Goal: Task Accomplishment & Management: Manage account settings

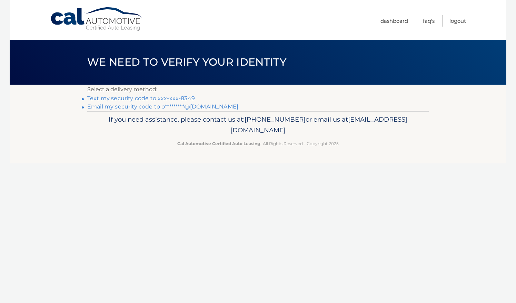
click at [181, 97] on link "Text my security code to xxx-xxx-8349" at bounding box center [141, 98] width 108 height 7
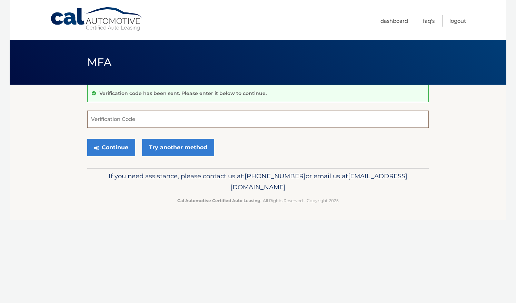
click at [172, 119] on input "Verification Code" at bounding box center [258, 118] width 342 height 17
type input "624841"
click at [113, 151] on button "Continue" at bounding box center [111, 147] width 48 height 17
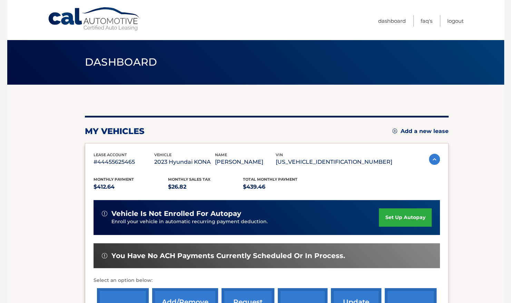
scroll to position [115, 0]
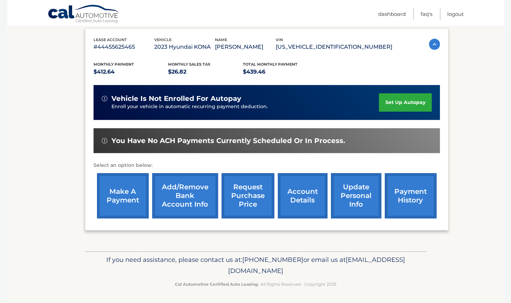
click at [117, 198] on link "make a payment" at bounding box center [123, 195] width 52 height 45
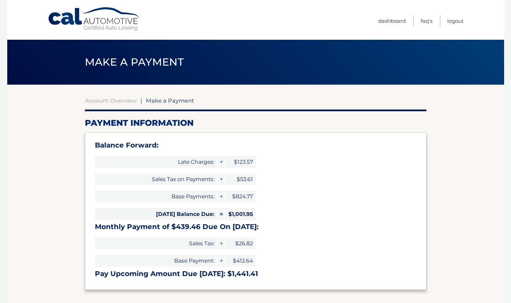
select select "NGYxYzk4ZGYtOTA1OC00ZTRiLWEyZWUtZGE4NTJkOTkxNmI3"
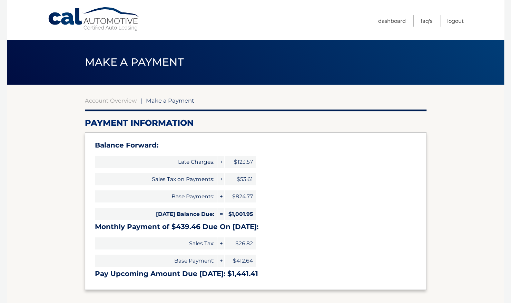
scroll to position [14, 0]
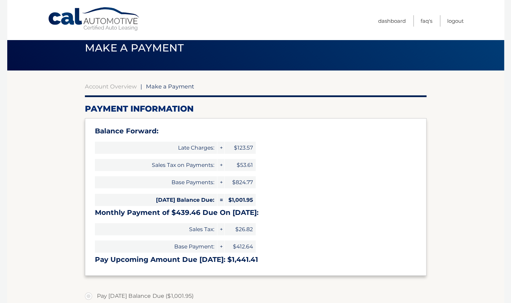
click at [58, 153] on section "Account Overview | Make a Payment Payment Information Balance Forward: Late Cha…" at bounding box center [255, 280] width 497 height 420
click at [110, 88] on link "Account Overview" at bounding box center [111, 86] width 52 height 7
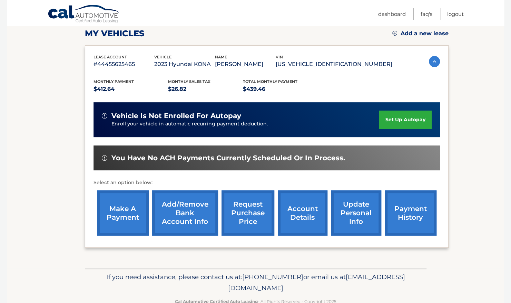
scroll to position [115, 0]
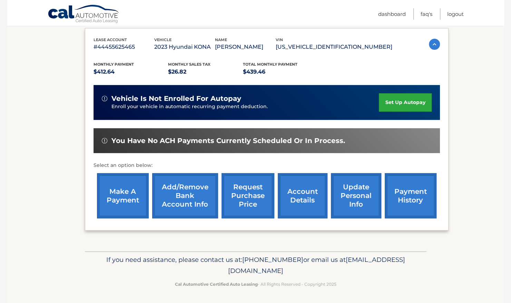
click at [413, 188] on link "payment history" at bounding box center [411, 195] width 52 height 45
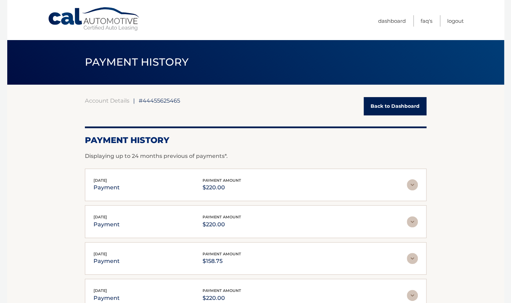
click at [412, 183] on img at bounding box center [412, 184] width 11 height 11
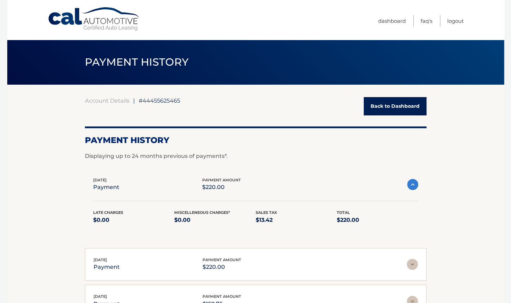
click at [412, 183] on img at bounding box center [412, 184] width 11 height 11
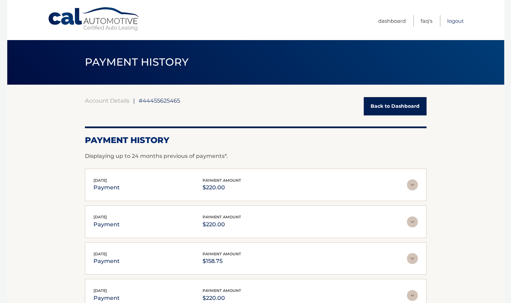
click at [459, 22] on link "Logout" at bounding box center [455, 20] width 17 height 11
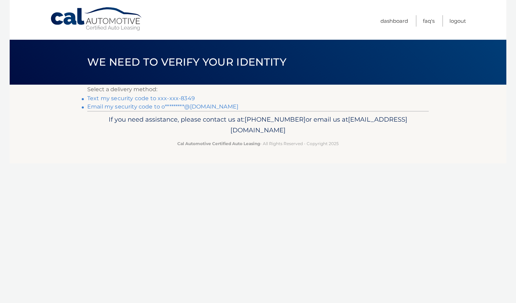
click at [175, 97] on link "Text my security code to xxx-xxx-8349" at bounding box center [141, 98] width 108 height 7
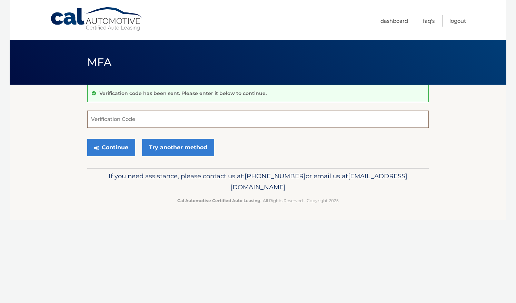
click at [123, 121] on input "Verification Code" at bounding box center [258, 118] width 342 height 17
type input "405416"
click at [110, 148] on button "Continue" at bounding box center [111, 147] width 48 height 17
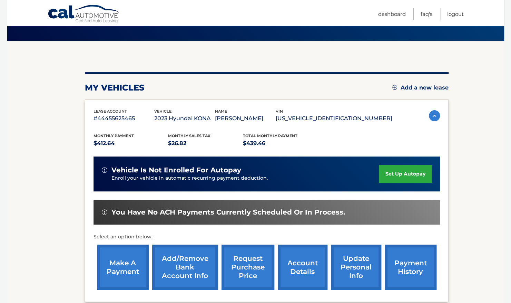
scroll to position [115, 0]
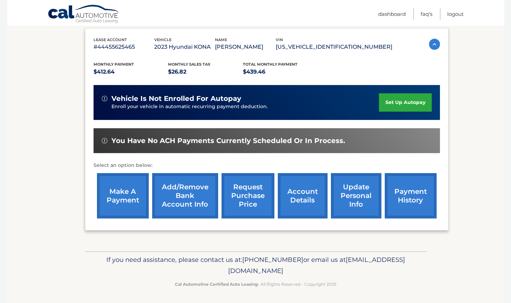
click at [343, 195] on link "update personal info" at bounding box center [356, 195] width 50 height 45
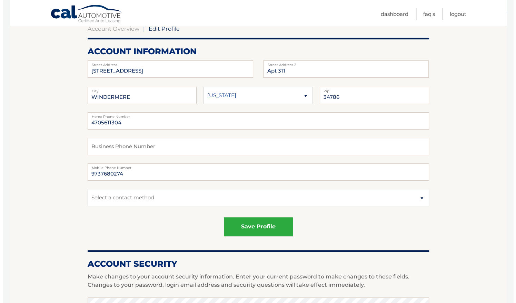
scroll to position [72, 0]
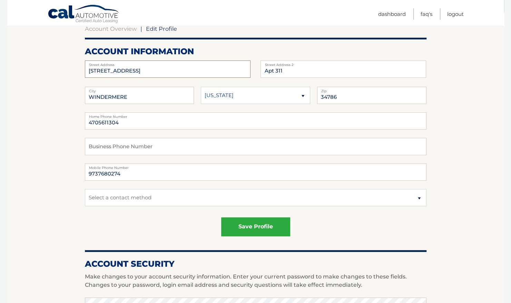
click at [150, 69] on input "[STREET_ADDRESS]" at bounding box center [168, 68] width 166 height 17
click at [115, 173] on input "9737680274" at bounding box center [256, 171] width 342 height 17
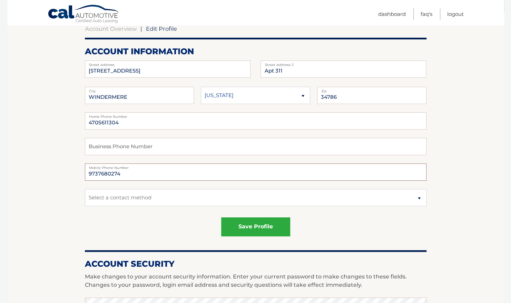
click at [115, 173] on input "9737680274" at bounding box center [256, 171] width 342 height 17
type input "9732248349"
click at [236, 227] on button "save profile" at bounding box center [255, 226] width 69 height 19
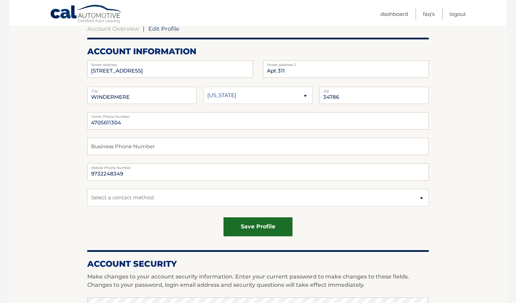
type input "APT 311"
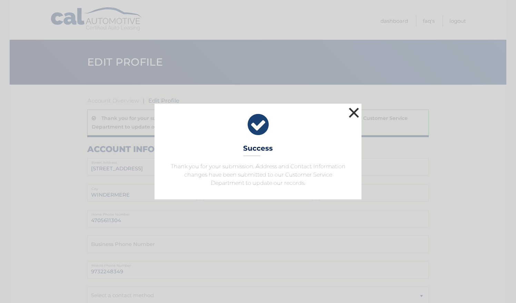
click at [357, 111] on button "×" at bounding box center [354, 113] width 14 height 14
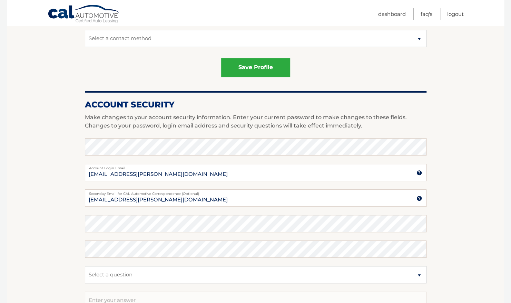
scroll to position [287, 0]
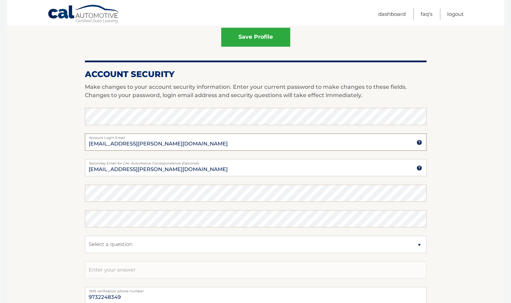
click at [136, 146] on input "[EMAIL_ADDRESS][PERSON_NAME][DOMAIN_NAME]" at bounding box center [256, 141] width 342 height 17
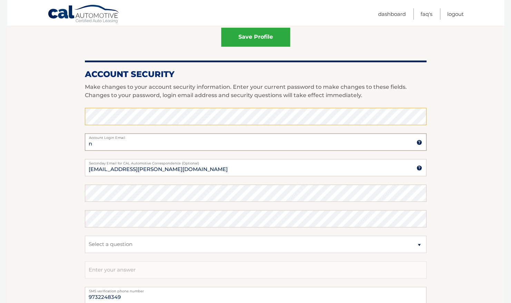
type input "nicolebrush13@yahoo.com"
select select "NJ"
click at [132, 171] on input "[EMAIL_ADDRESS][PERSON_NAME][DOMAIN_NAME]" at bounding box center [256, 167] width 342 height 17
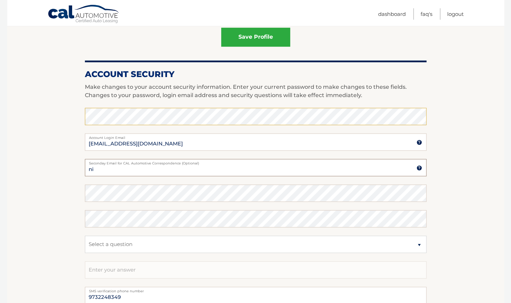
type input "nicolebrush13@yahoo.com"
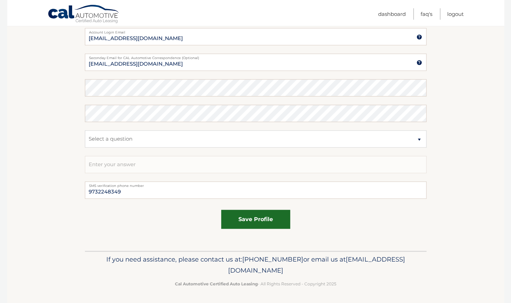
click at [235, 223] on button "save profile" at bounding box center [255, 219] width 69 height 19
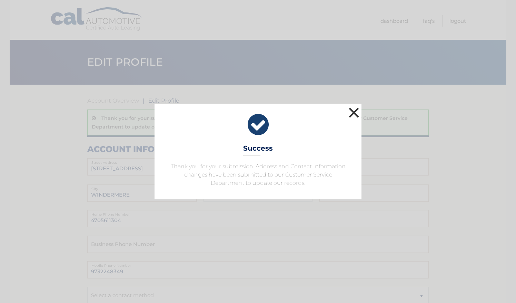
click at [354, 113] on button "×" at bounding box center [354, 113] width 14 height 14
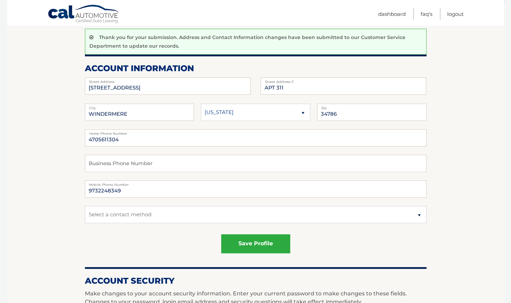
scroll to position [80, 0]
click at [455, 14] on link "Logout" at bounding box center [455, 13] width 17 height 11
